Goal: Transaction & Acquisition: Purchase product/service

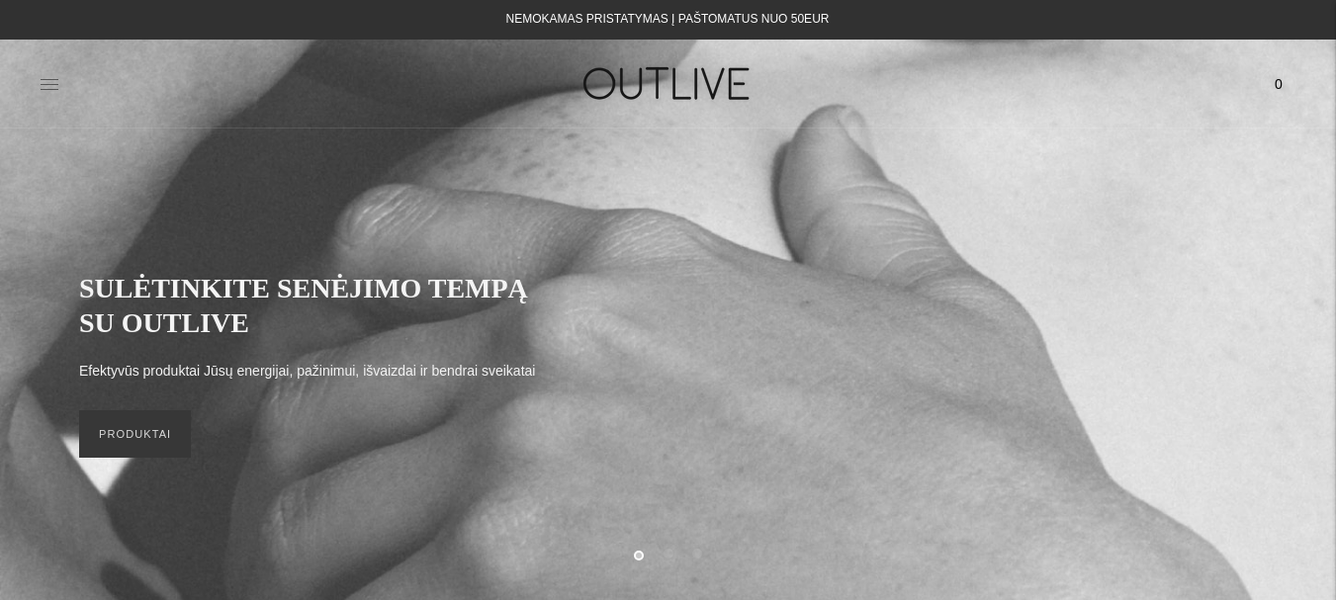
click at [40, 80] on icon at bounding box center [50, 84] width 20 height 20
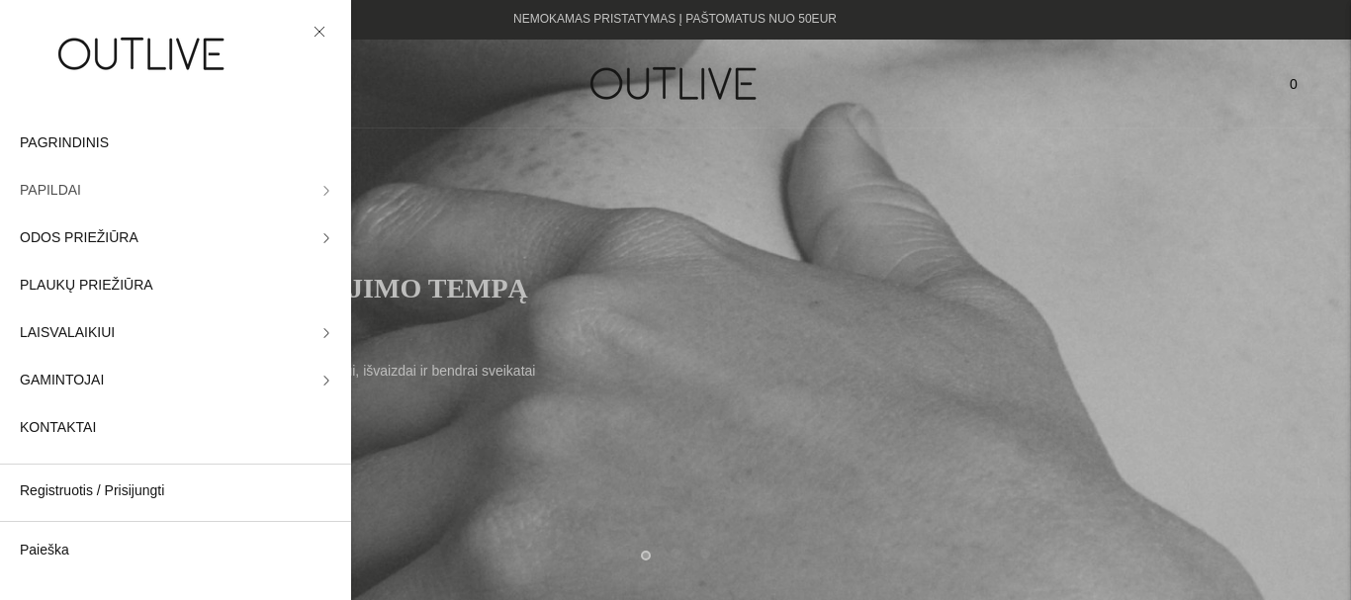
click at [67, 202] on span "PAPILDAI" at bounding box center [50, 191] width 61 height 24
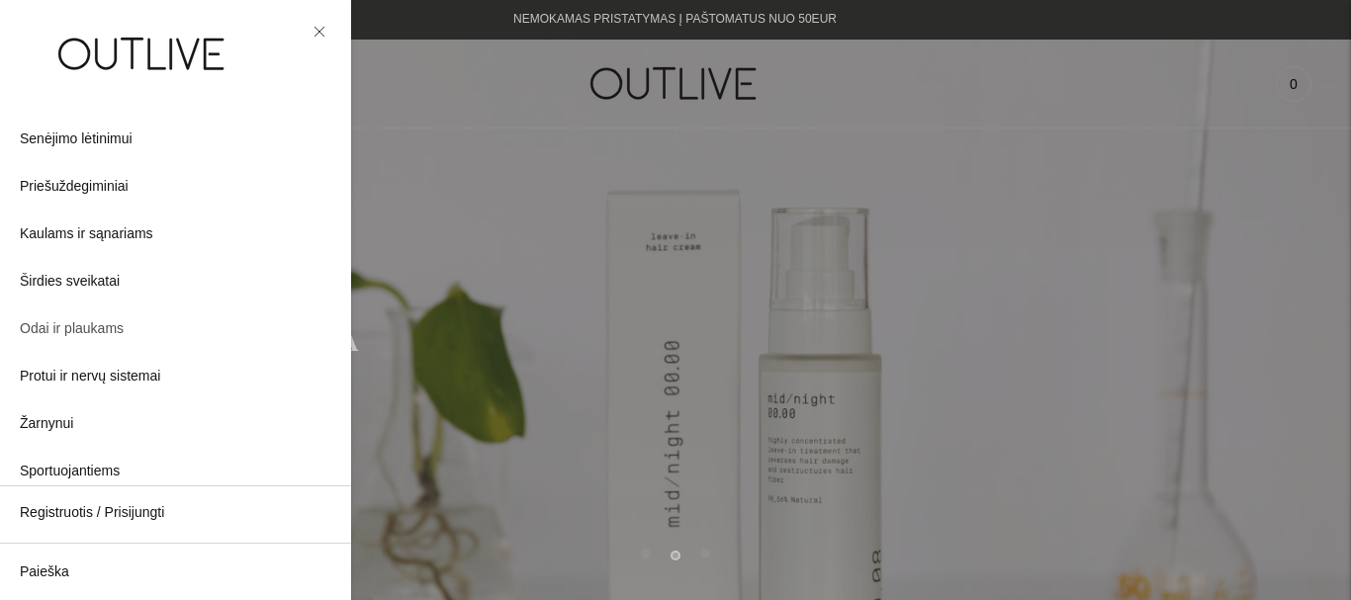
scroll to position [593, 0]
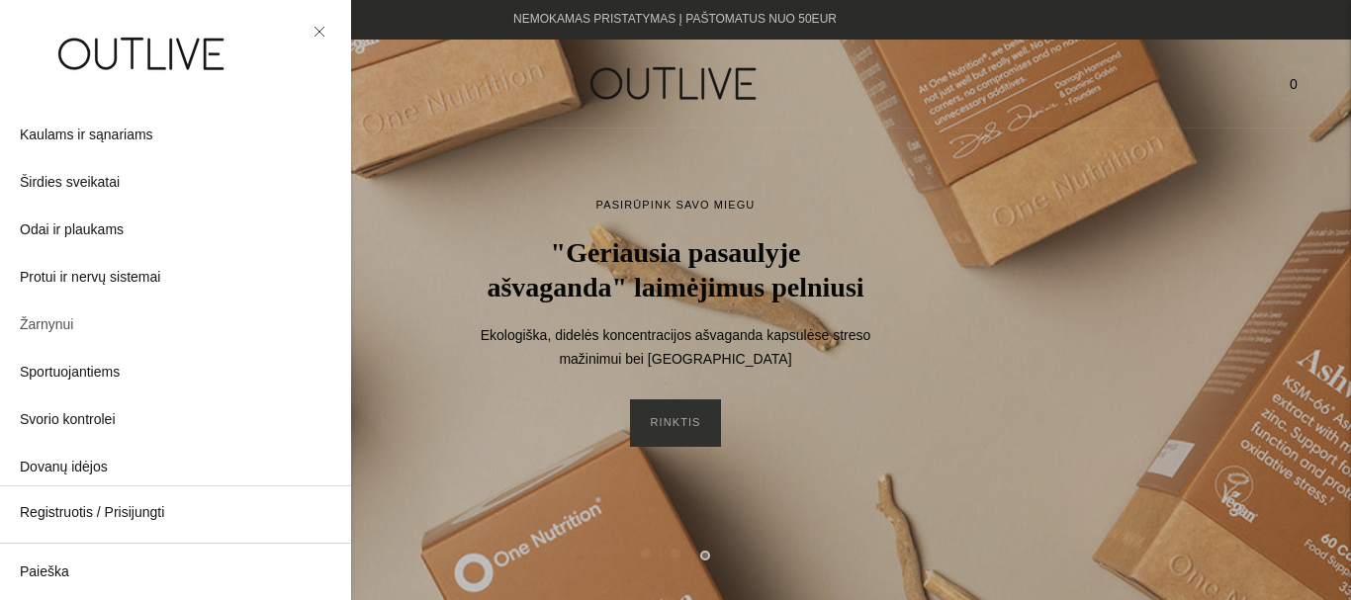
click at [75, 323] on link "Žarnynui" at bounding box center [175, 325] width 351 height 47
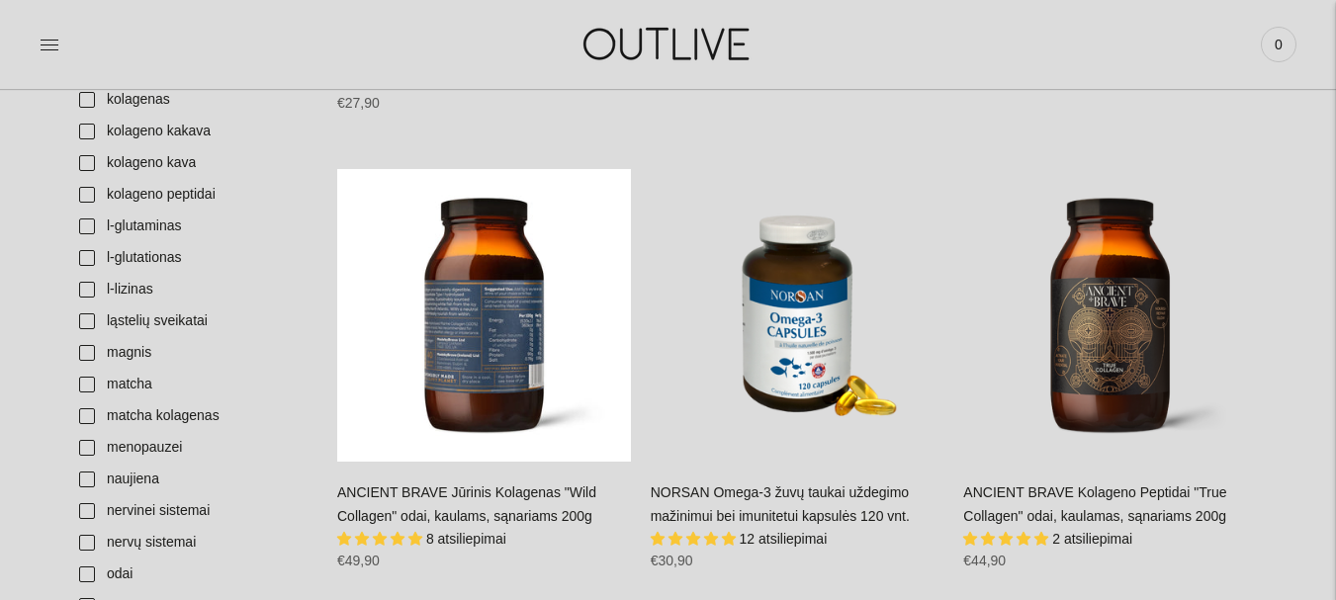
scroll to position [1088, 0]
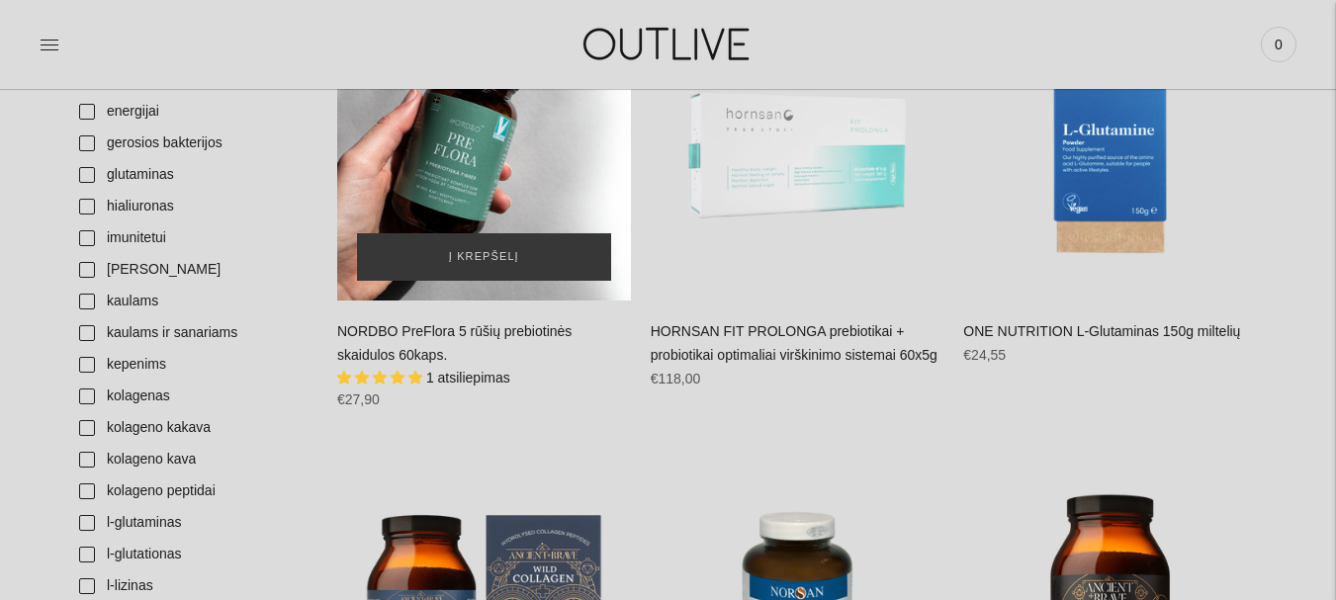
click at [494, 165] on div "NORDBO PreFlora 5 rūšių prebiotinės skaidulos 60kaps.\a" at bounding box center [484, 155] width 294 height 294
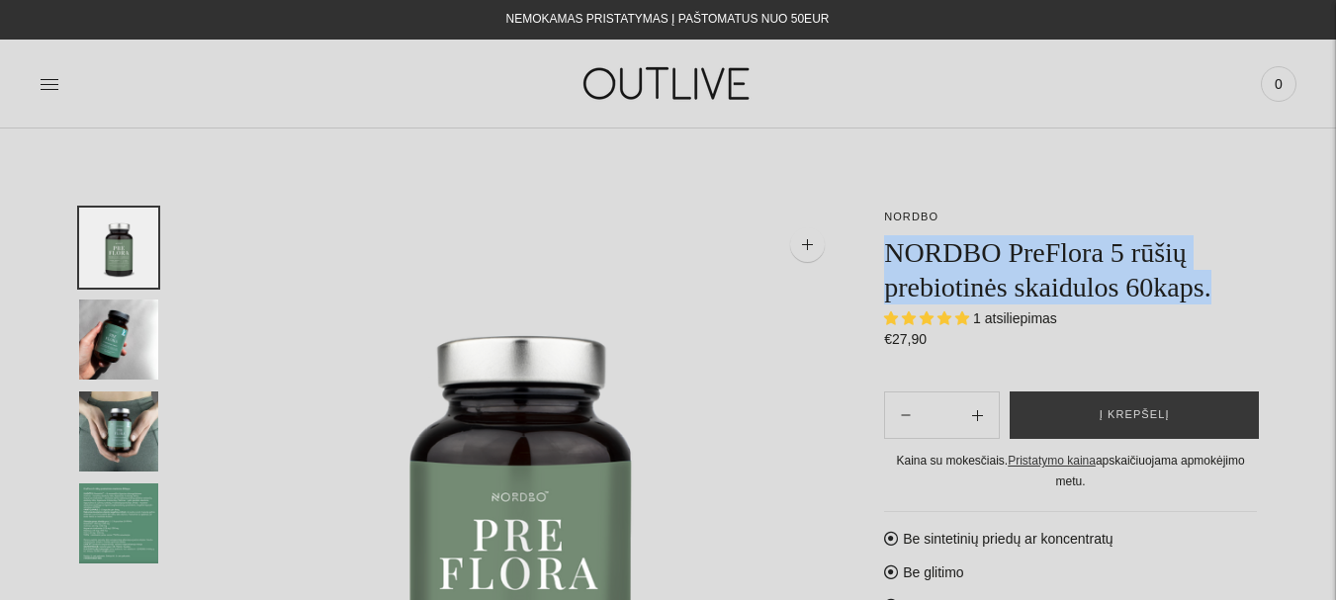
drag, startPoint x: 888, startPoint y: 247, endPoint x: 1210, endPoint y: 295, distance: 325.0
click at [1210, 295] on h1 "NORDBO PreFlora 5 rūšių prebiotinės skaidulos 60kaps." at bounding box center [1070, 269] width 373 height 69
copy h1 "NORDBO PreFlora 5 rūšių prebiotinės skaidulos 60kaps."
